Goal: Information Seeking & Learning: Check status

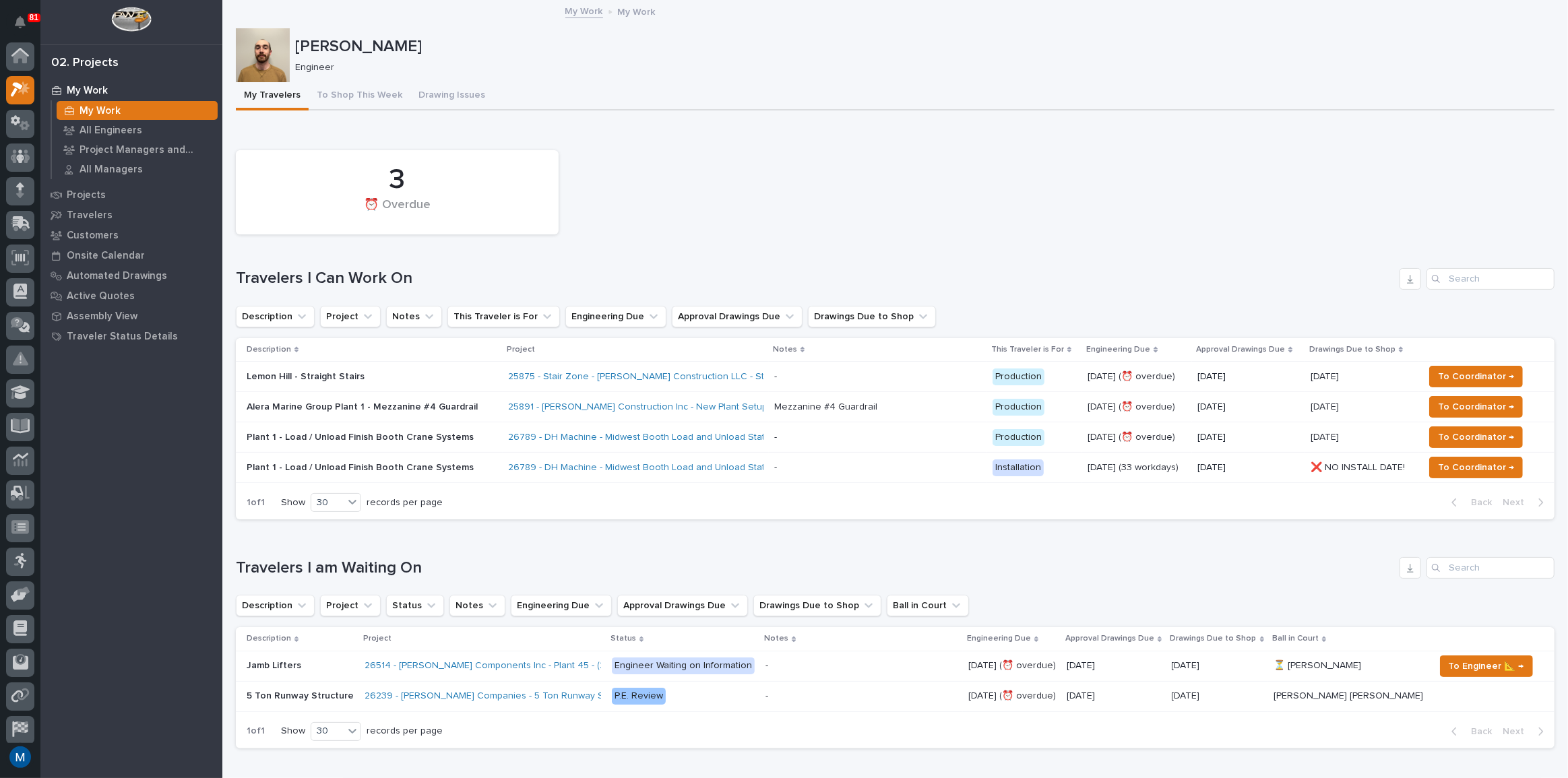
scroll to position [34, 0]
click at [319, 106] on button "To Shop This Week" at bounding box center [360, 95] width 102 height 28
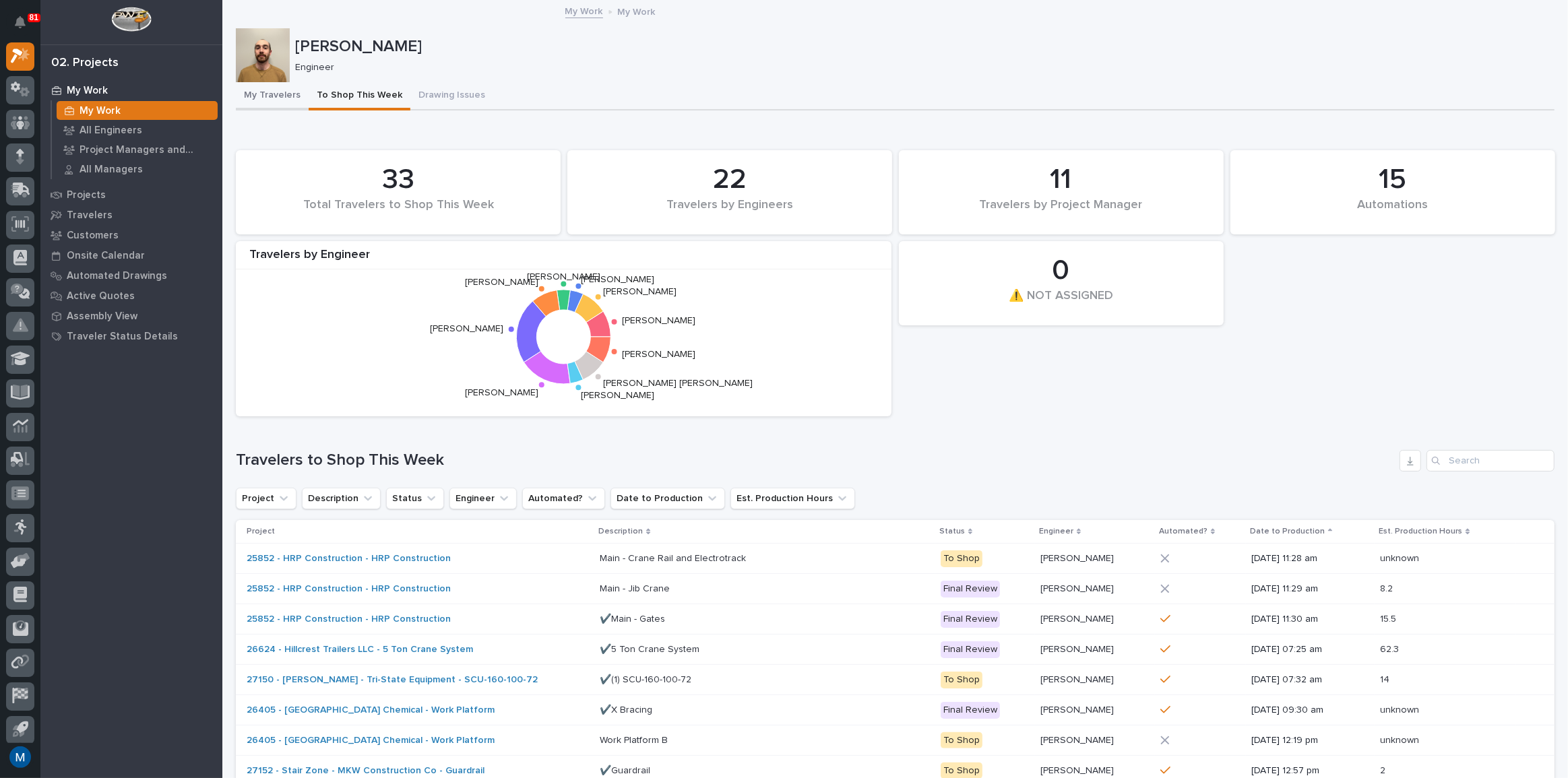
click at [266, 101] on button "My Travelers" at bounding box center [272, 95] width 73 height 28
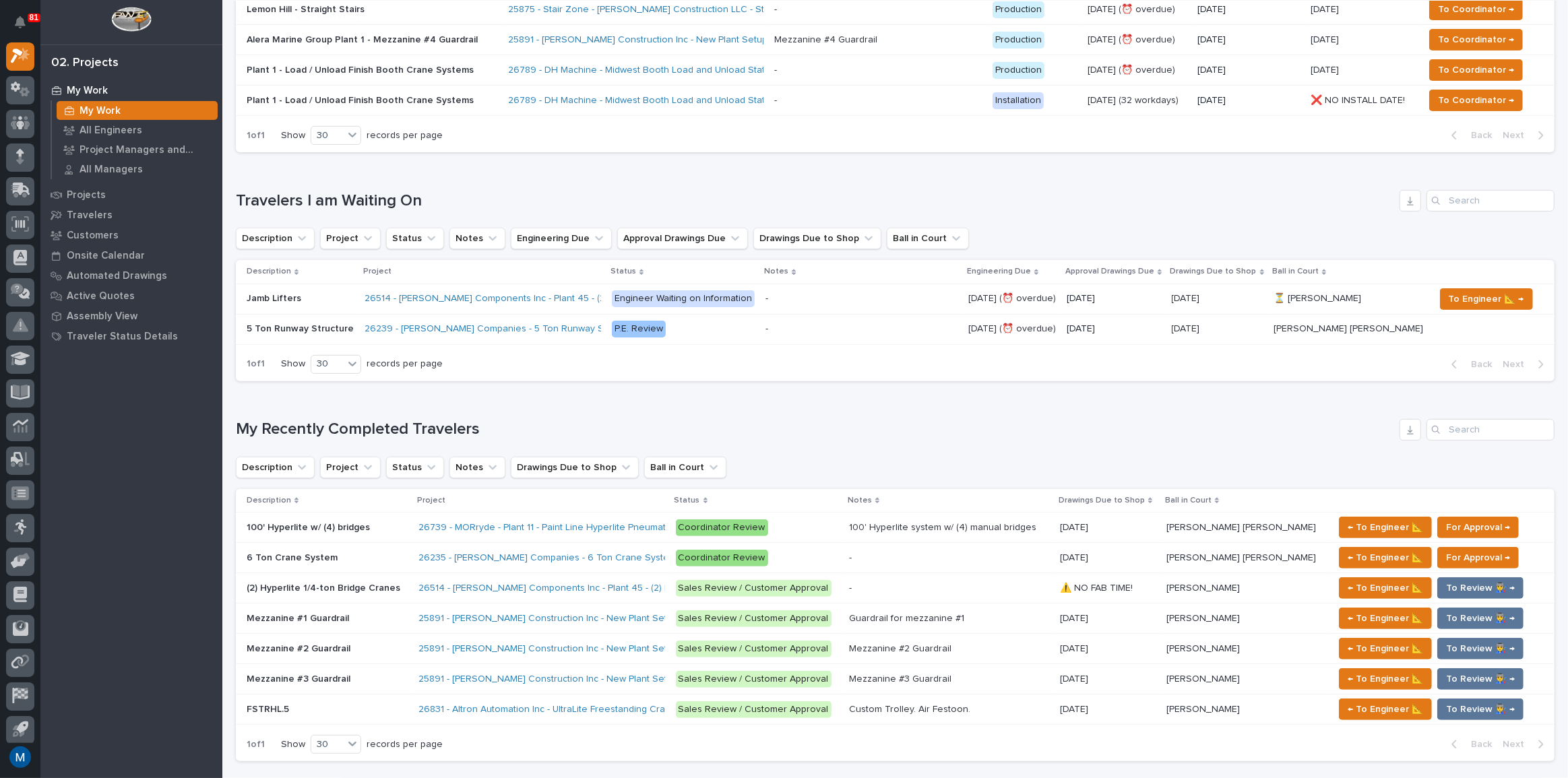
scroll to position [490, 0]
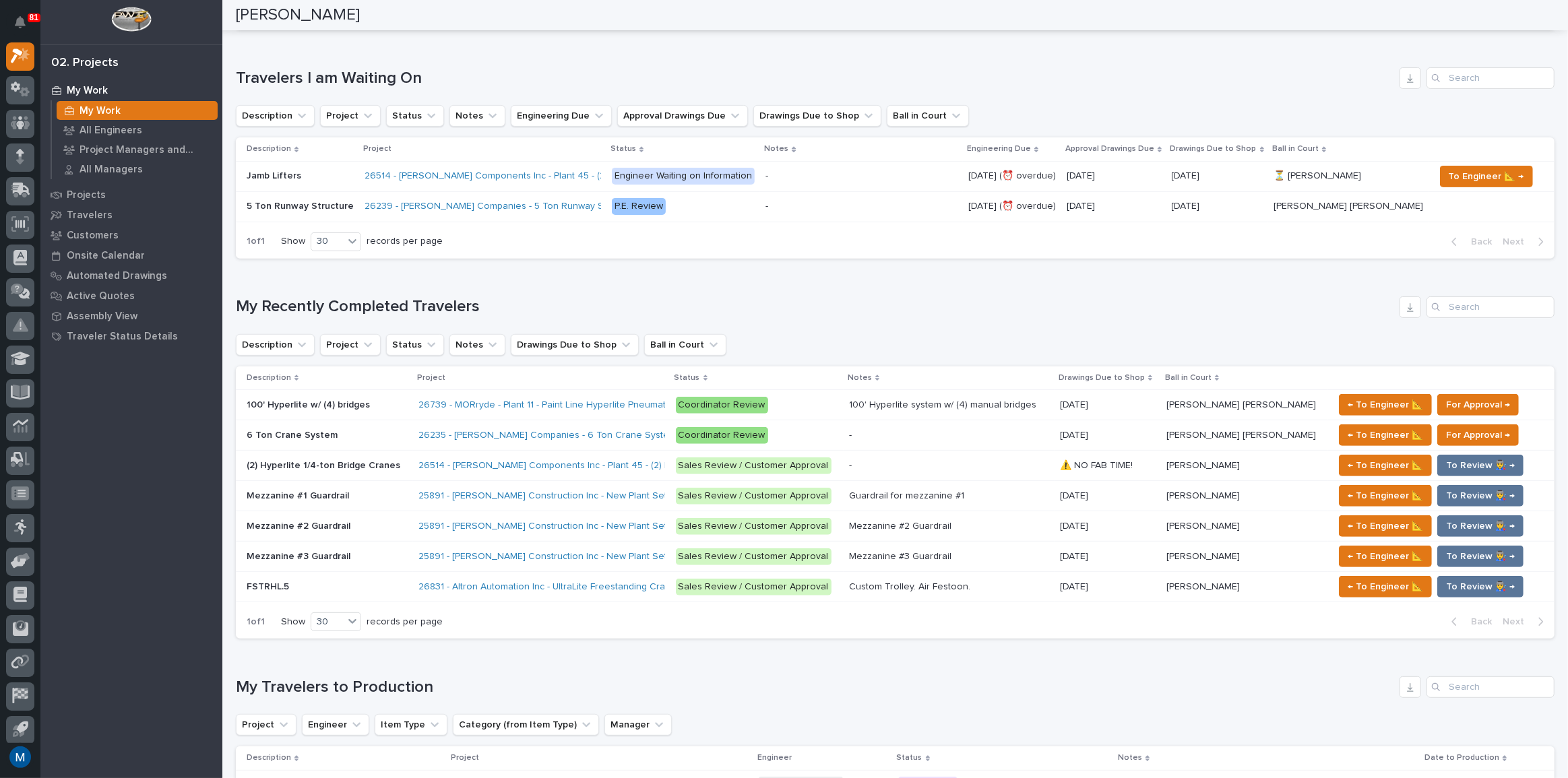
click at [367, 500] on div "Mezzanine #1 Guardrail Mezzanine #1 Guardrail" at bounding box center [326, 496] width 161 height 22
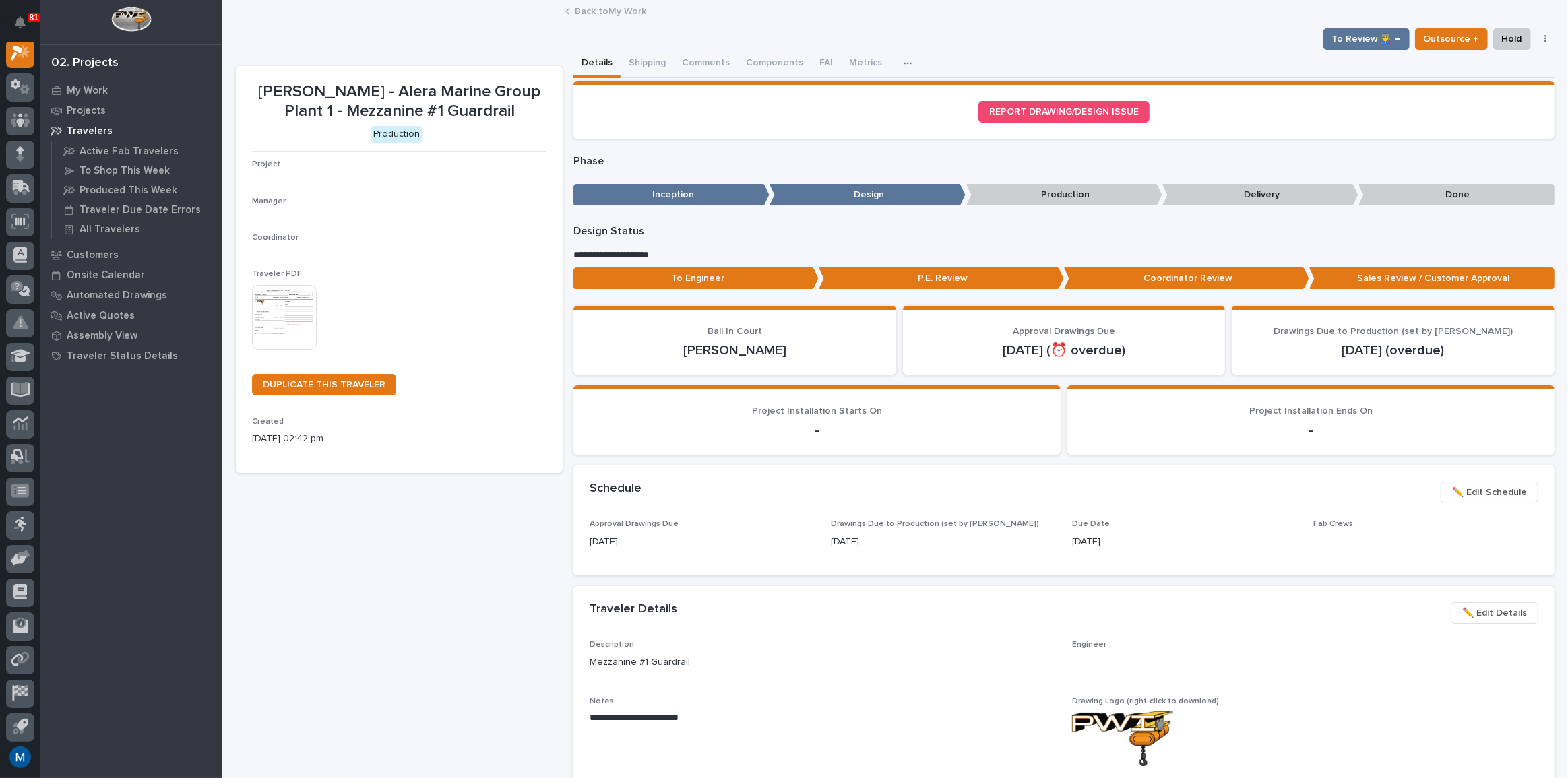
scroll to position [34, 0]
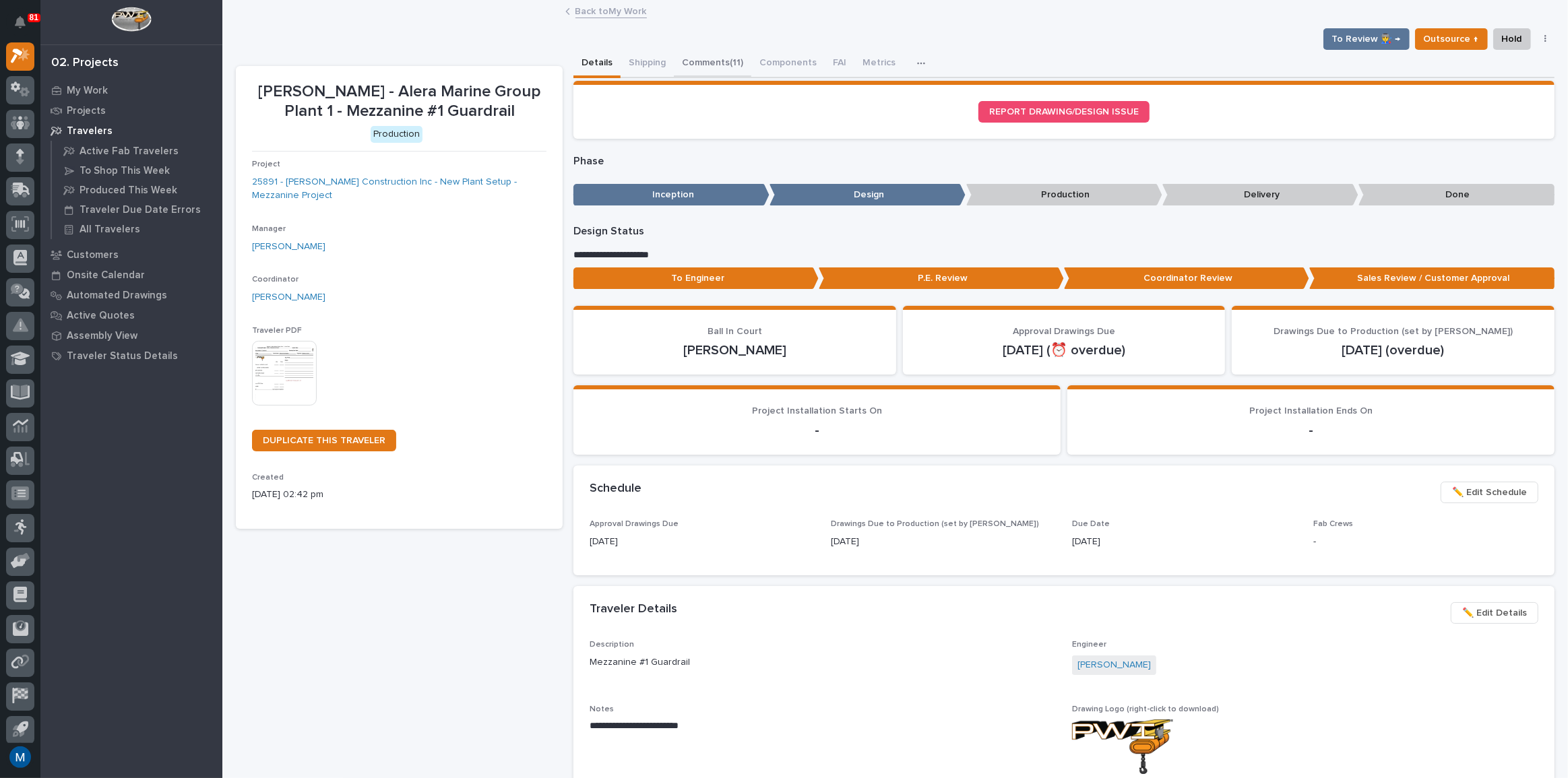
click at [742, 64] on button "Comments (11)" at bounding box center [712, 64] width 77 height 28
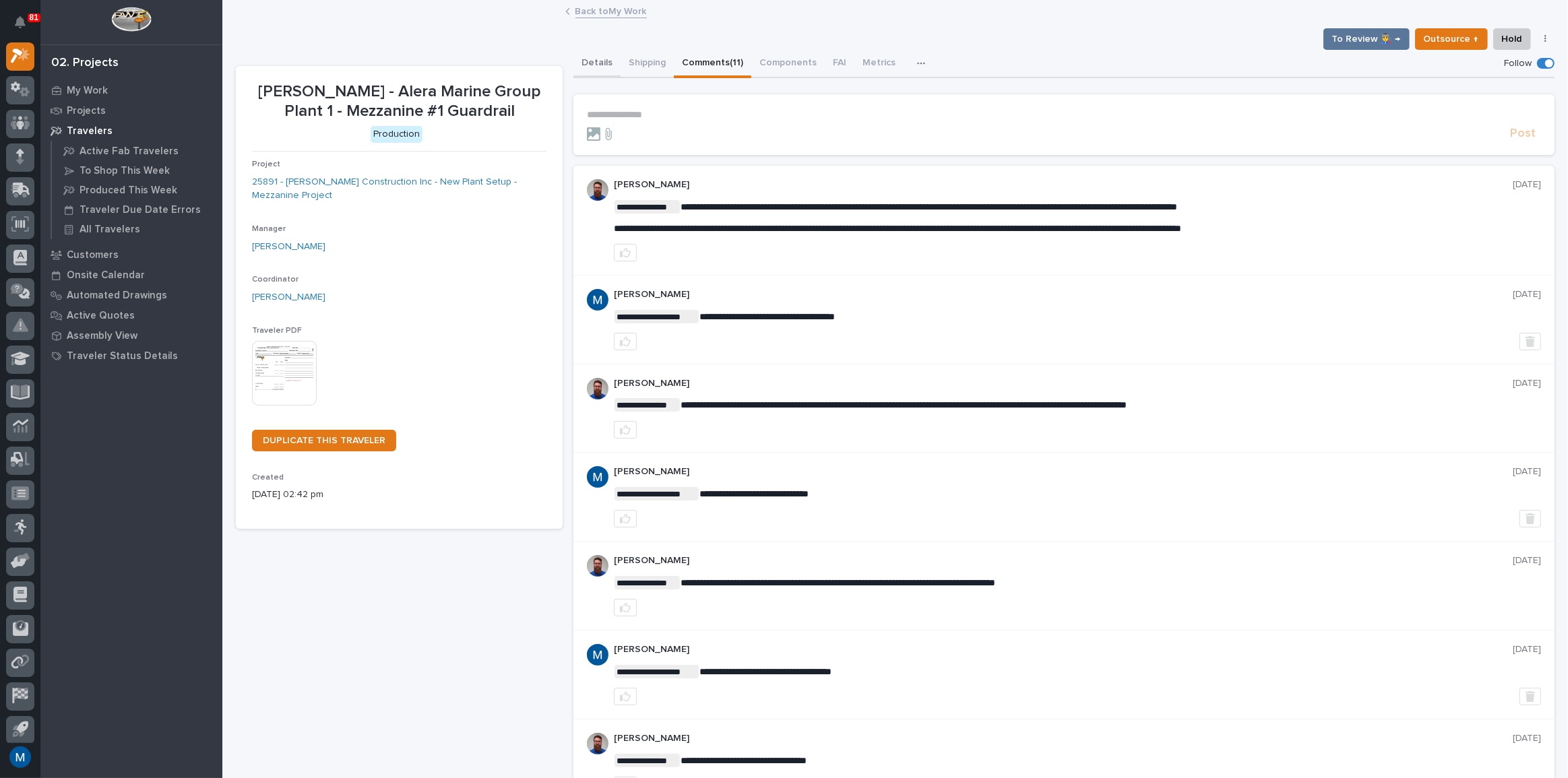
click at [612, 53] on button "Details" at bounding box center [597, 64] width 47 height 28
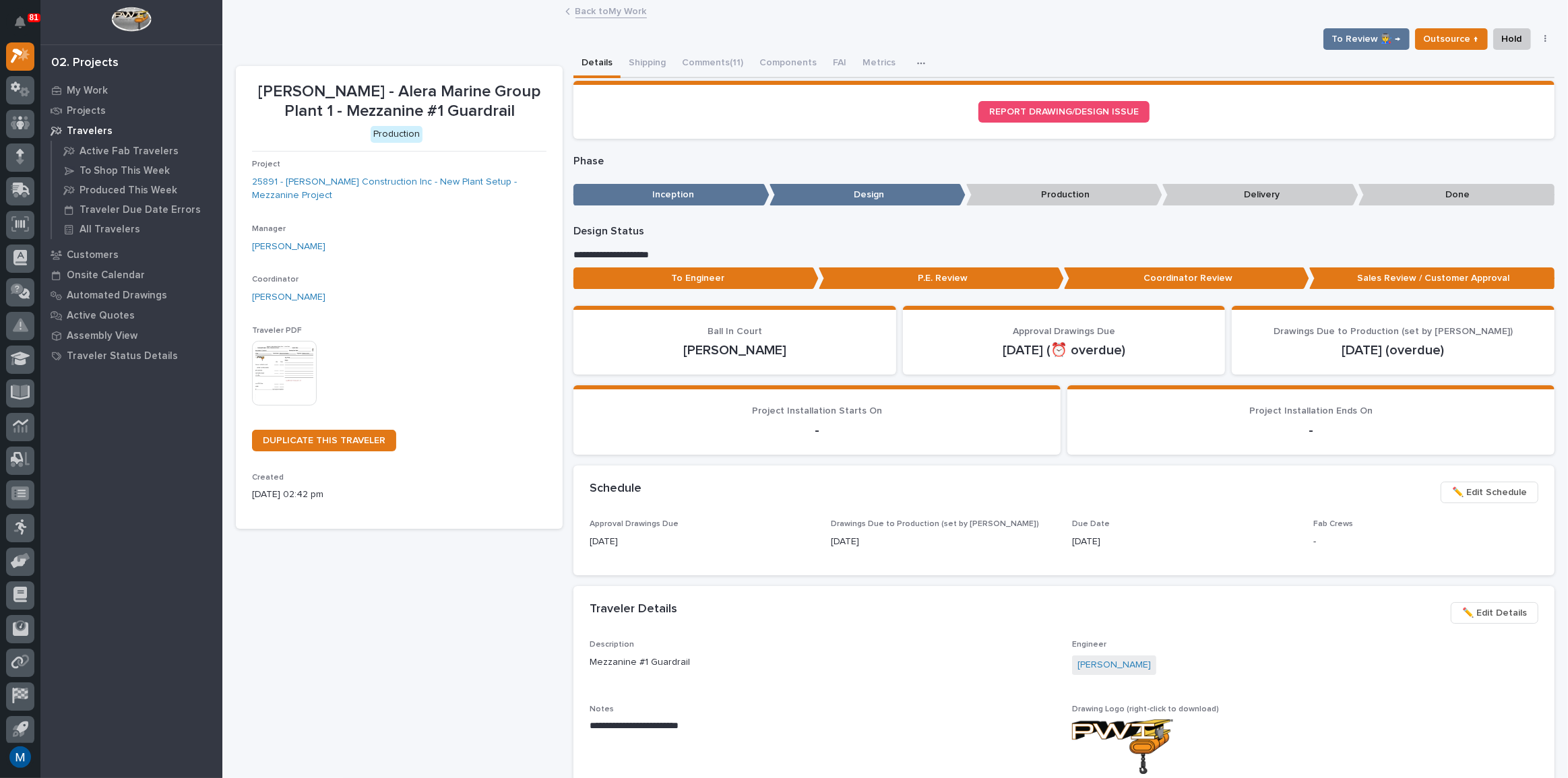
click at [583, 67] on button "Details" at bounding box center [597, 64] width 47 height 28
click at [720, 62] on button "Comments (11)" at bounding box center [712, 64] width 77 height 28
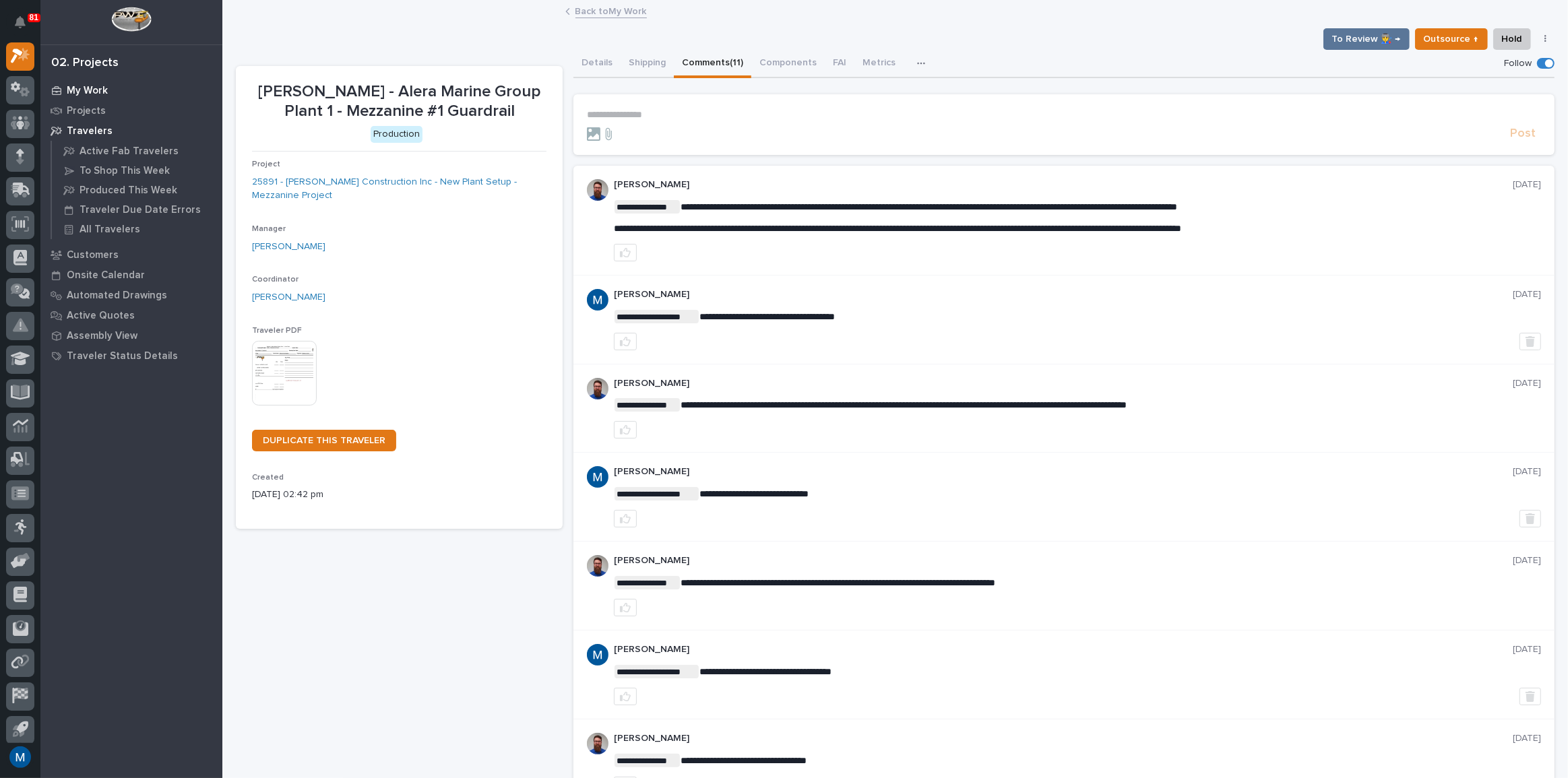
click at [66, 91] on p "My Work" at bounding box center [87, 91] width 41 height 13
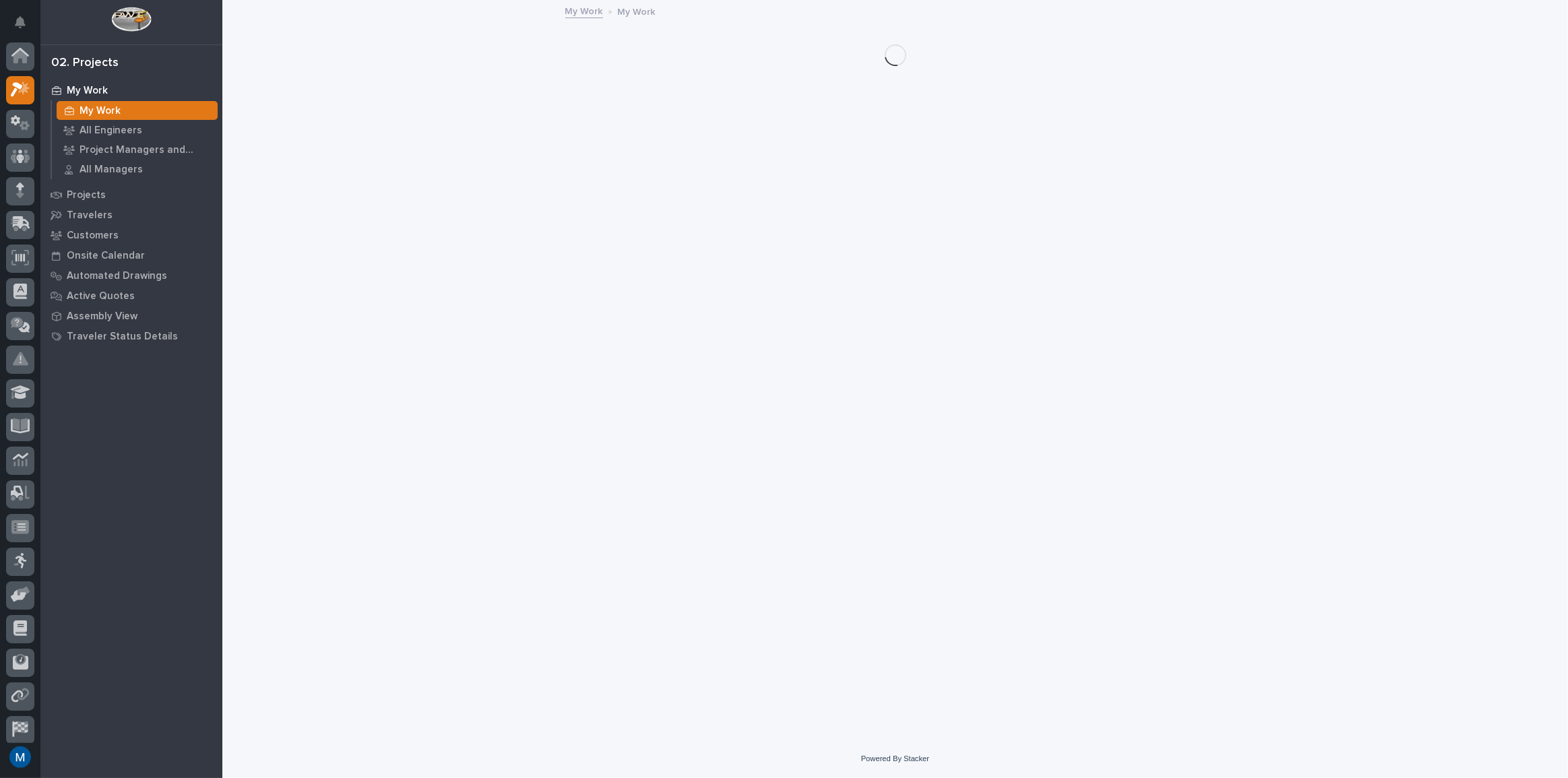
scroll to position [34, 0]
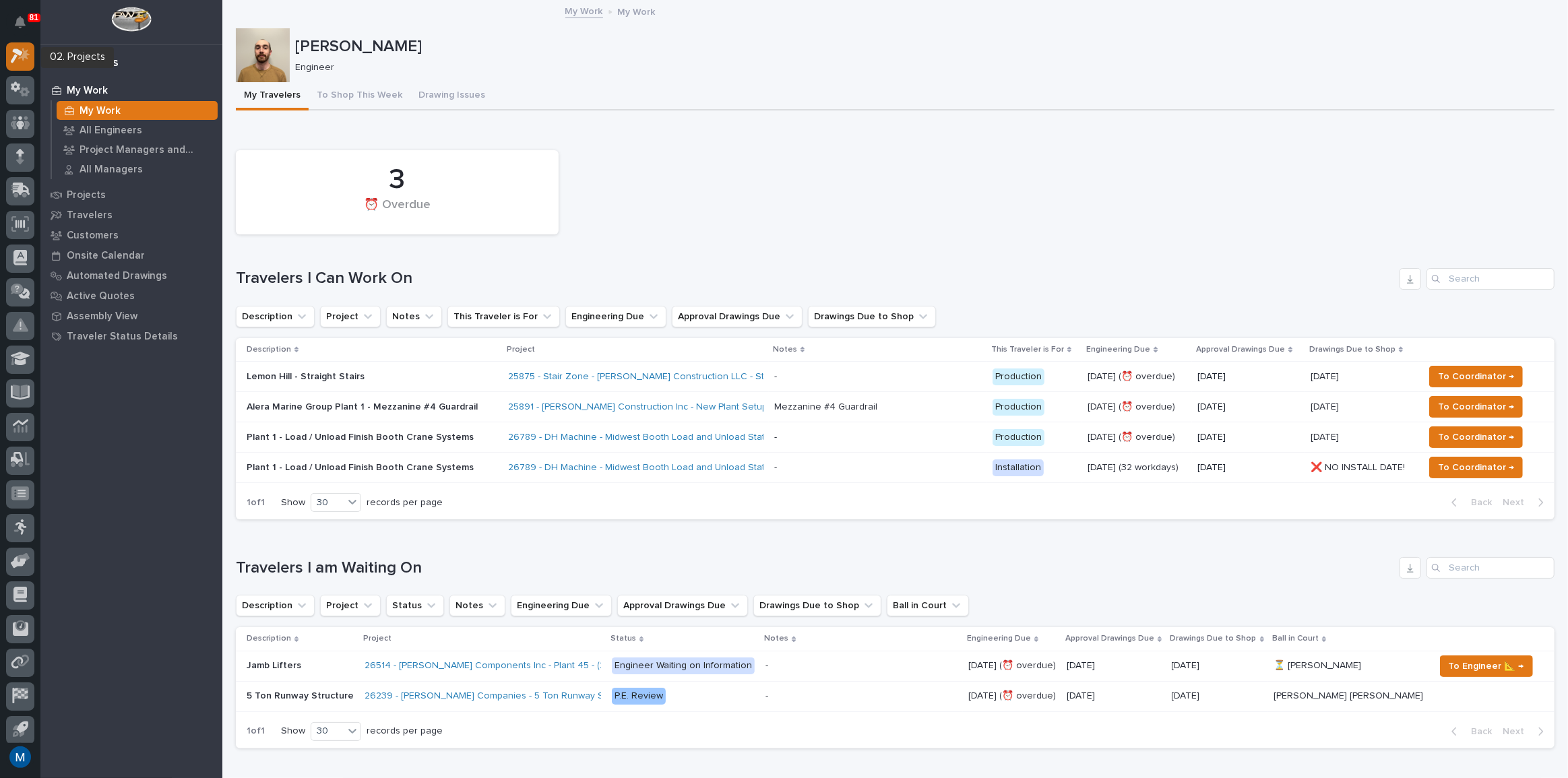
click at [22, 54] on icon at bounding box center [20, 56] width 19 height 15
click at [119, 23] on img at bounding box center [130, 19] width 39 height 25
